Goal: Task Accomplishment & Management: Complete application form

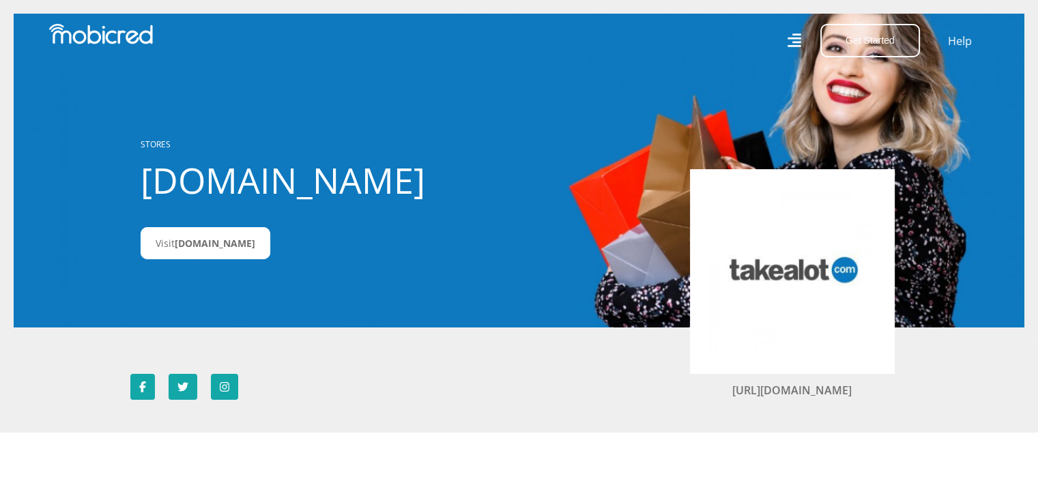
click at [785, 40] on div "Get Started Open an Account Account Holder Login Help" at bounding box center [759, 40] width 480 height 33
click at [795, 41] on icon at bounding box center [794, 41] width 14 height 20
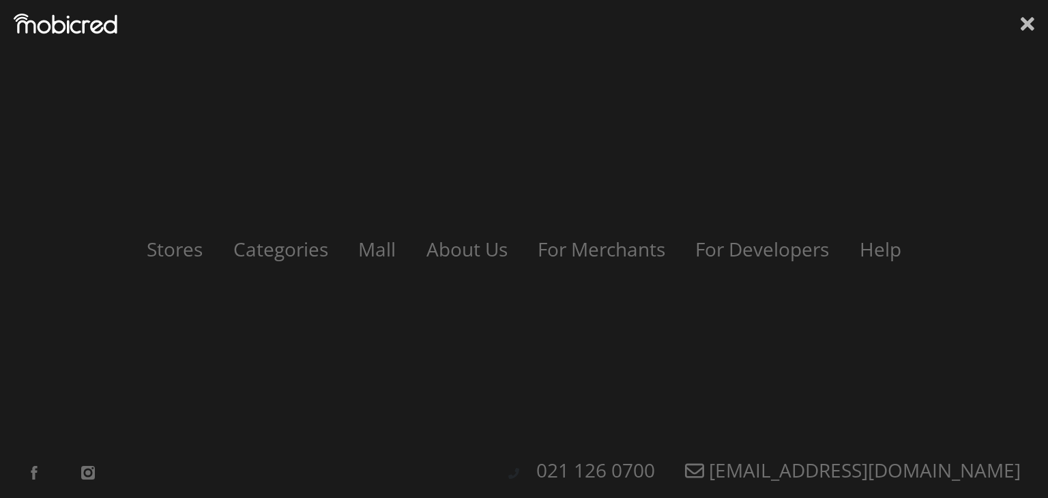
click at [1026, 24] on icon at bounding box center [1028, 24] width 14 height 14
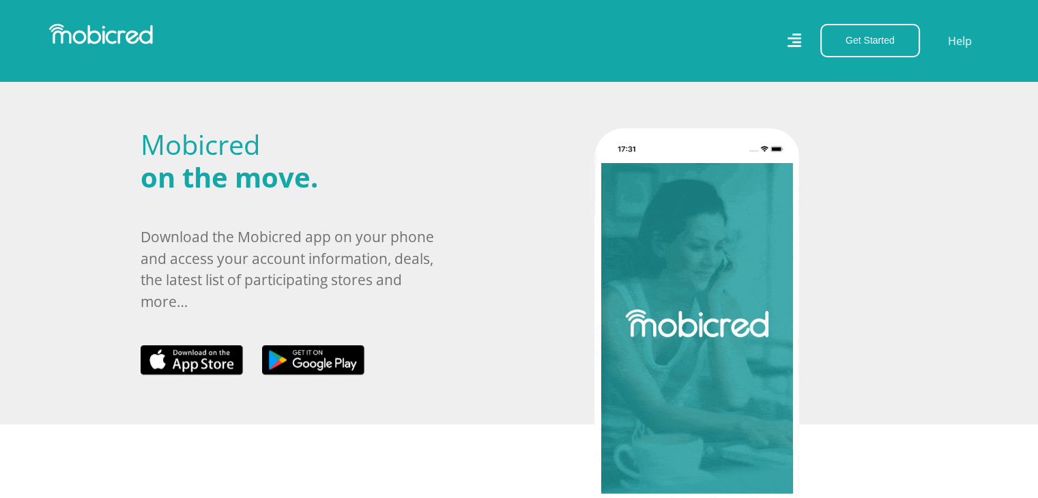
scroll to position [576, 0]
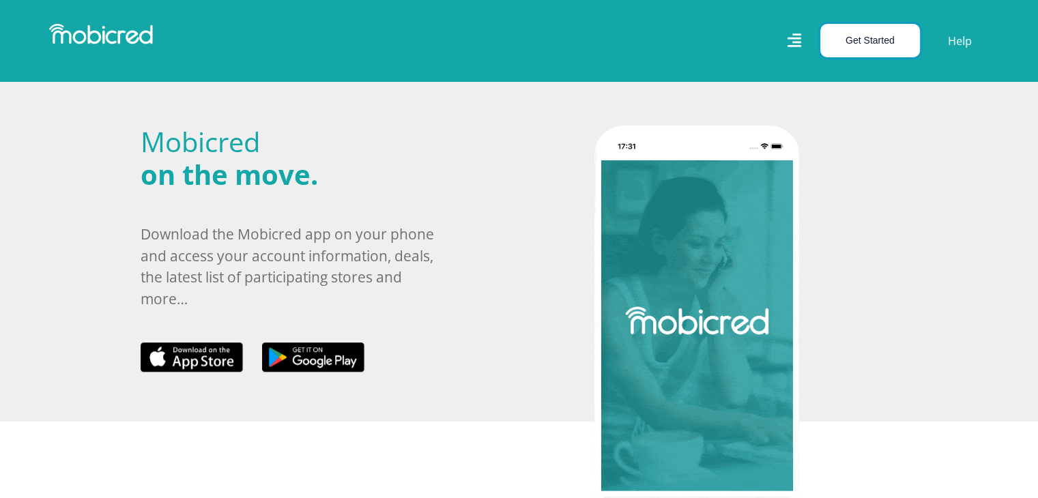
click at [871, 41] on button "Get Started" at bounding box center [870, 40] width 100 height 33
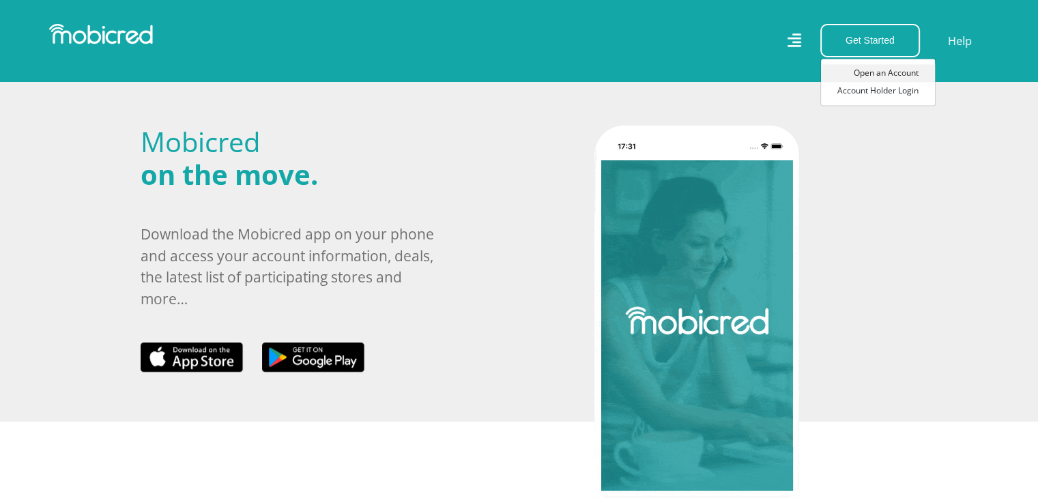
click at [869, 74] on link "Open an Account" at bounding box center [878, 73] width 114 height 18
